Goal: Find specific page/section: Find specific page/section

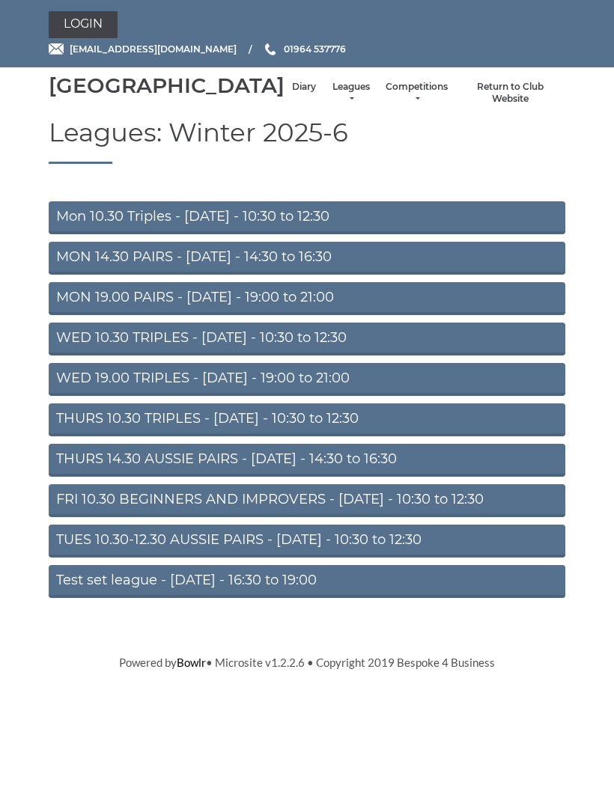
click at [331, 103] on link "Leagues" at bounding box center [351, 93] width 40 height 25
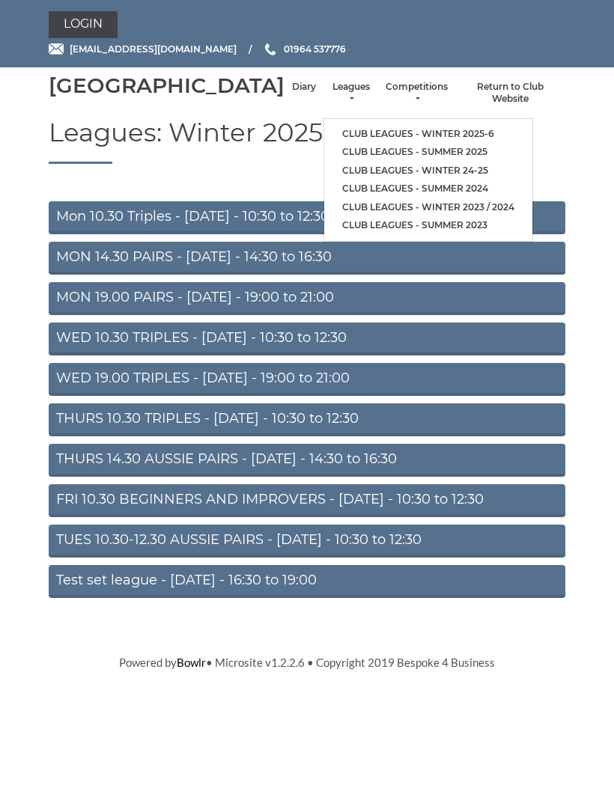
click at [25, 88] on nav "Hornsea Bowls Centre Diary Leagues Club leagues - Winter 2025-6 Club leagues - …" at bounding box center [307, 93] width 614 height 52
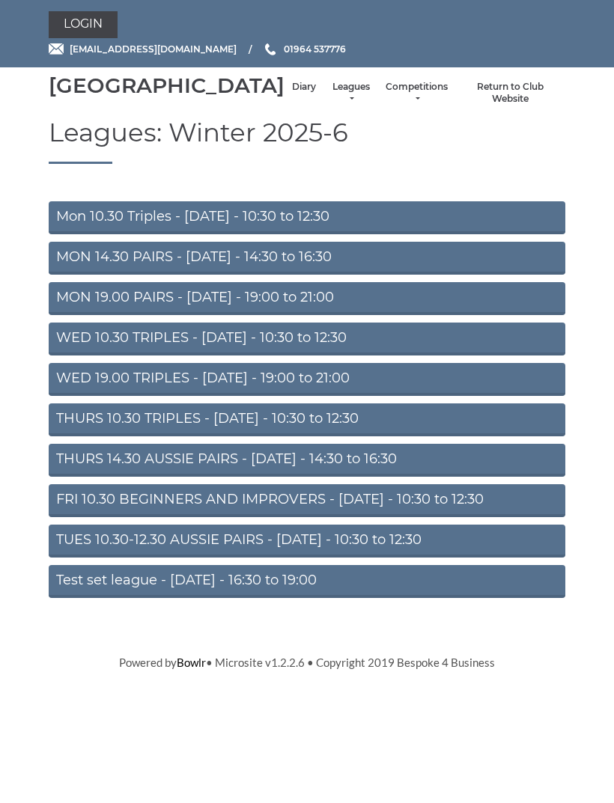
click at [276, 396] on link "WED 19.00 TRIPLES - Wednesday - 19:00 to 21:00" at bounding box center [307, 379] width 516 height 33
click at [293, 598] on link "Test set league - Monday - 16:30 to 19:00" at bounding box center [307, 581] width 516 height 33
click at [292, 94] on link "Diary" at bounding box center [304, 87] width 24 height 13
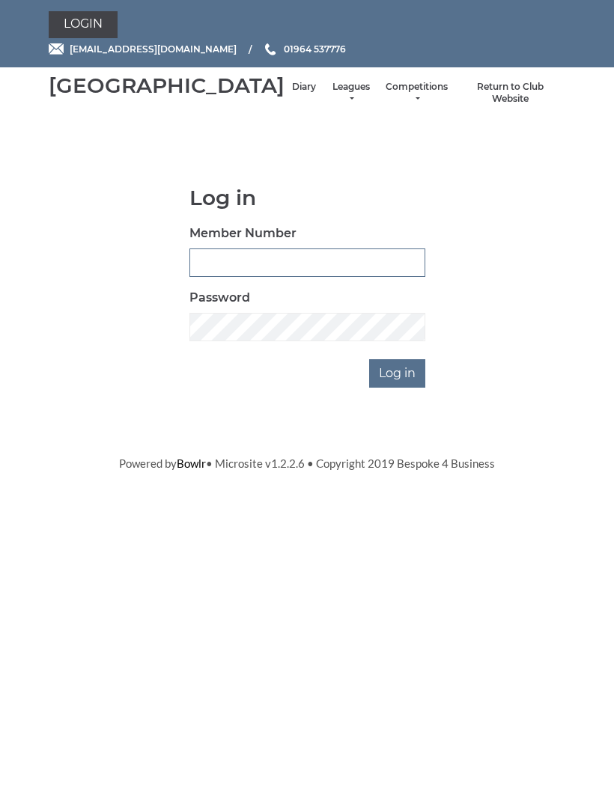
type input "0091"
click at [398, 388] on input "Log in" at bounding box center [397, 373] width 56 height 28
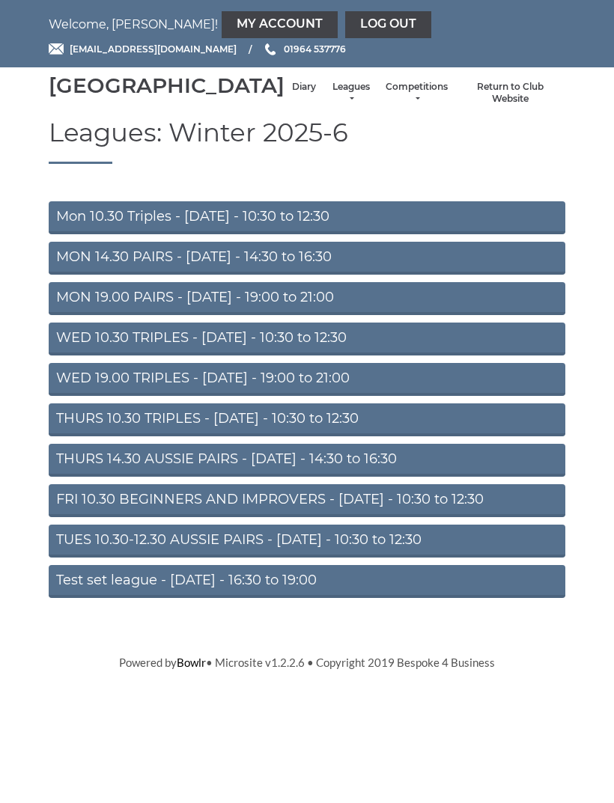
click at [292, 94] on link "Diary" at bounding box center [304, 87] width 24 height 13
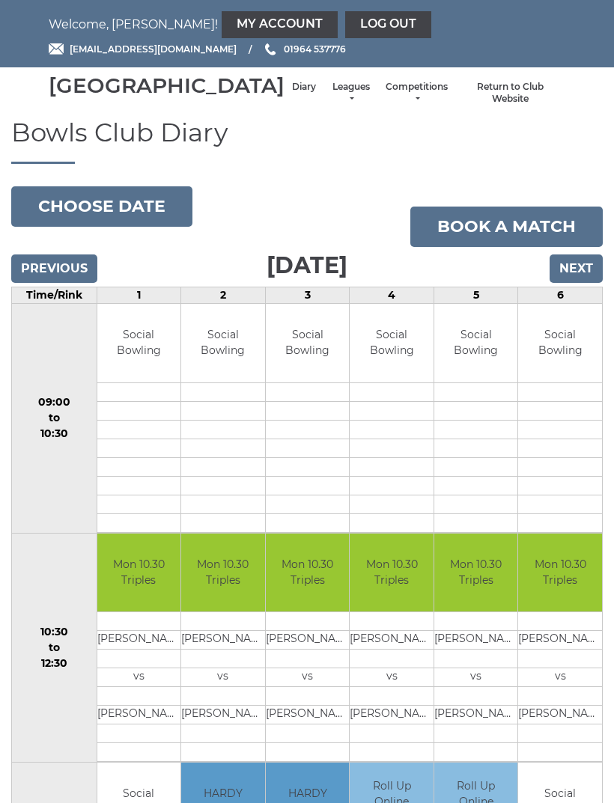
click at [575, 283] on input "Next" at bounding box center [575, 268] width 53 height 28
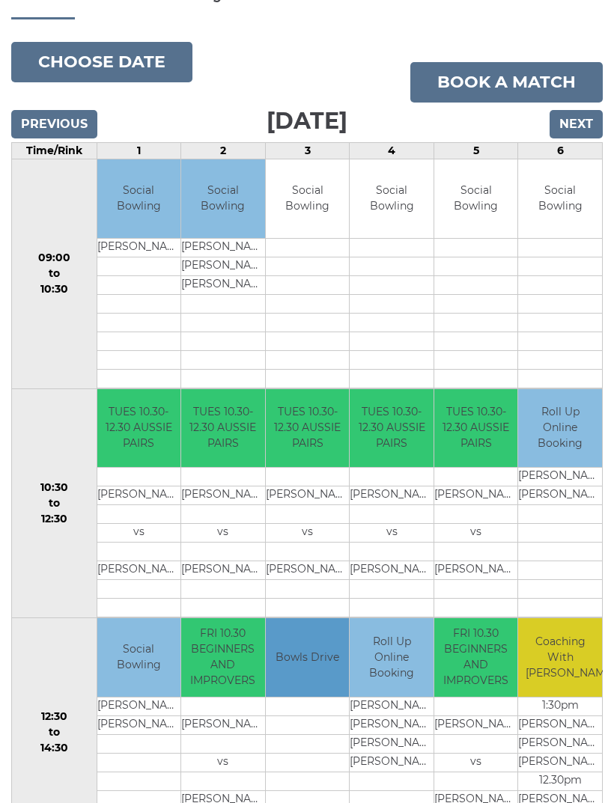
scroll to position [140, 0]
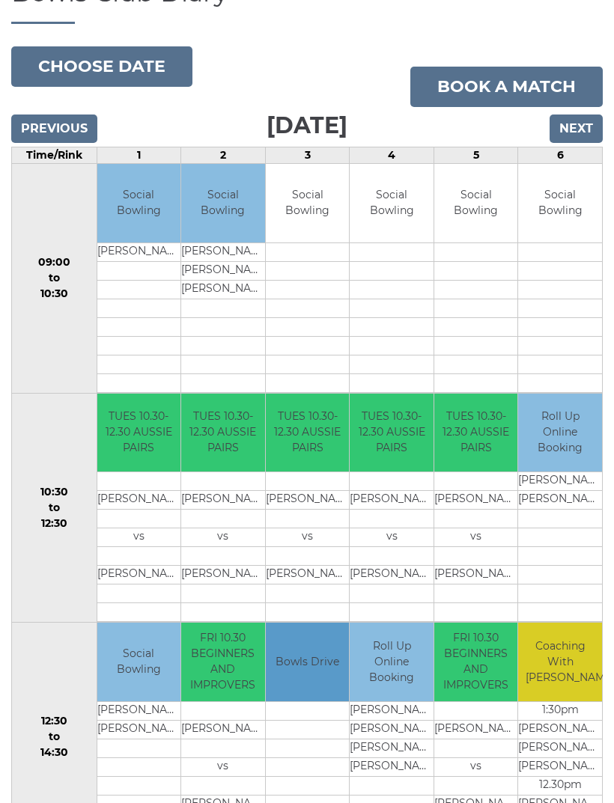
click at [573, 143] on input "Next" at bounding box center [575, 128] width 53 height 28
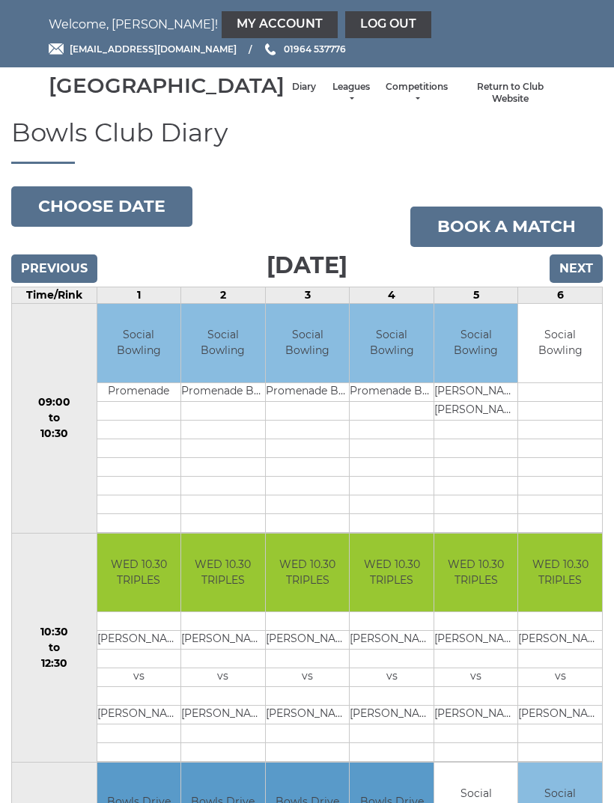
click at [345, 27] on link "Log out" at bounding box center [388, 24] width 86 height 27
